Goal: Task Accomplishment & Management: Manage account settings

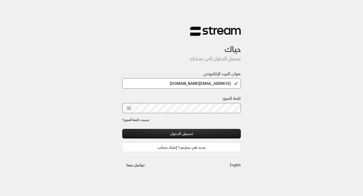
click at [174, 83] on input "[EMAIL_ADDRESS][DOMAIN_NAME]" at bounding box center [181, 83] width 118 height 10
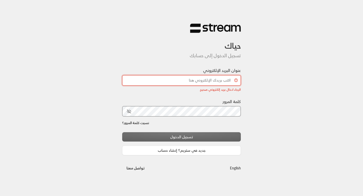
paste input "[EMAIL_ADDRESS][DOMAIN_NAME]"
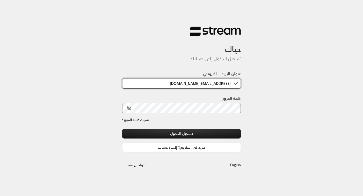
type input "[EMAIL_ADDRESS][DOMAIN_NAME]"
click at [128, 108] on icon "toggle password visibility" at bounding box center [128, 108] width 1 height 1
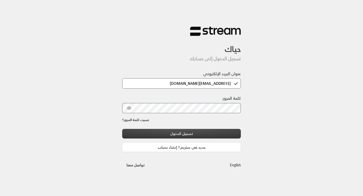
click at [235, 135] on button "تسجيل الدخول" at bounding box center [181, 133] width 118 height 9
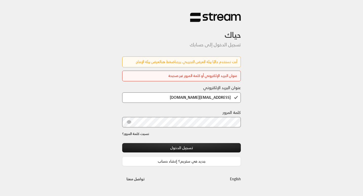
click at [166, 61] on link "اضغط هنا" at bounding box center [167, 61] width 15 height 6
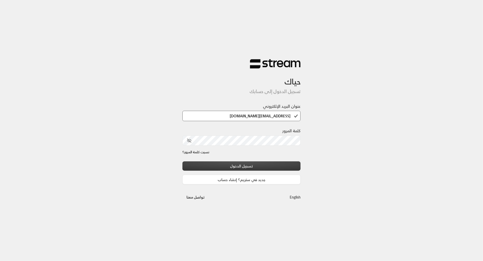
type input "[EMAIL_ADDRESS][DOMAIN_NAME]"
click at [292, 163] on button "تسجيل الدخول" at bounding box center [242, 166] width 118 height 9
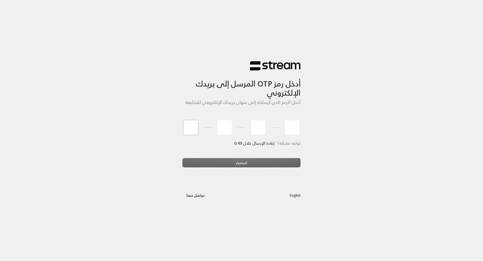
type input "2"
type input "9"
type input "7"
type input "2"
